Goal: Find specific page/section: Find specific page/section

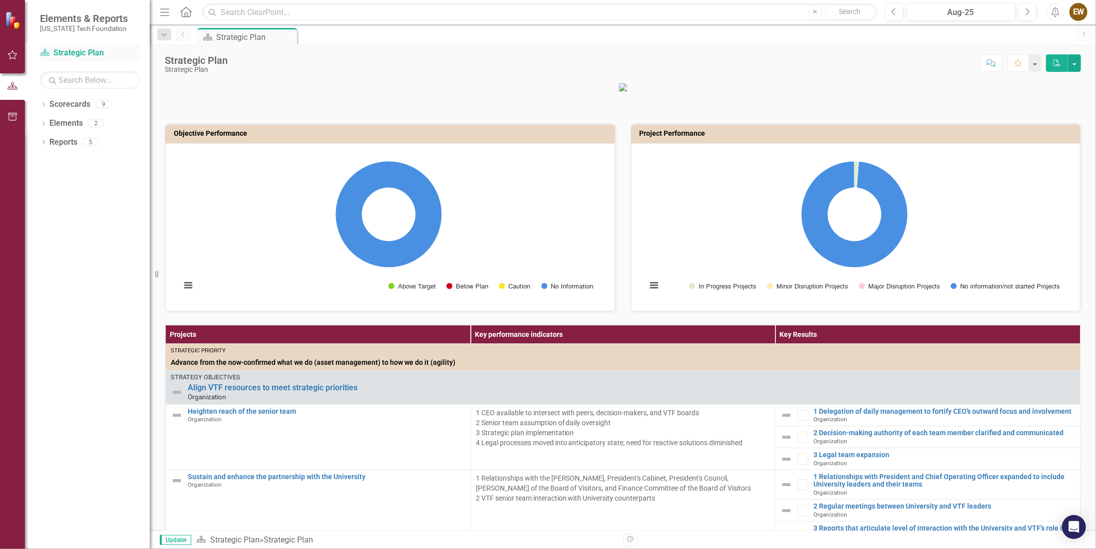
click at [96, 51] on link "Scorecard Strategic Plan" at bounding box center [90, 52] width 100 height 11
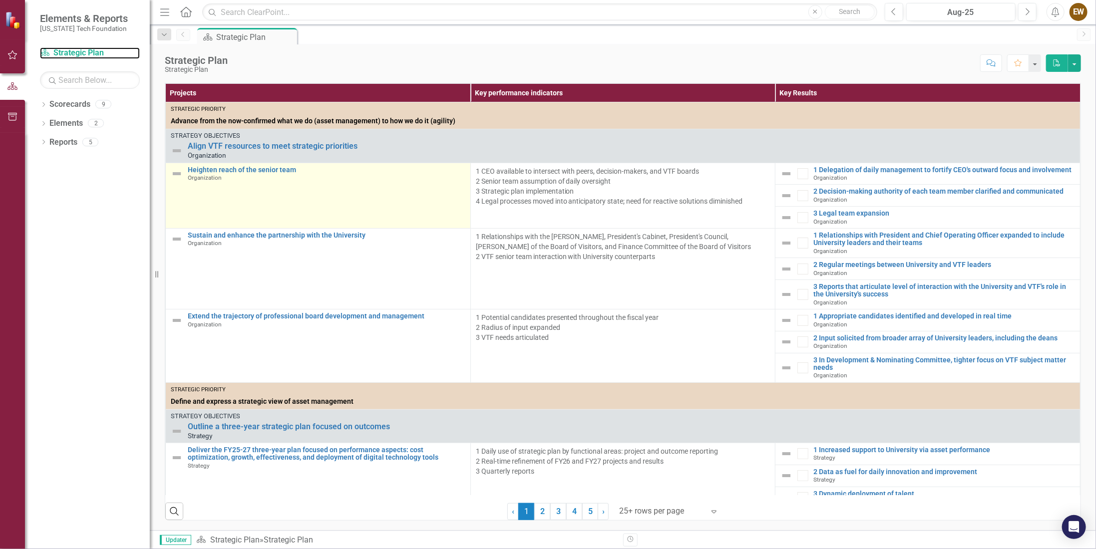
scroll to position [55, 0]
